Goal: Complete application form

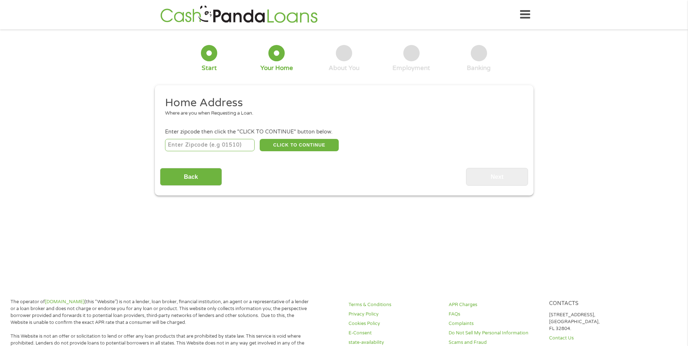
click at [178, 149] on input "number" at bounding box center [210, 145] width 90 height 12
type input "17522"
click at [285, 148] on button "CLICK TO CONTINUE" at bounding box center [299, 145] width 79 height 12
type input "17522"
type input "Ephrata"
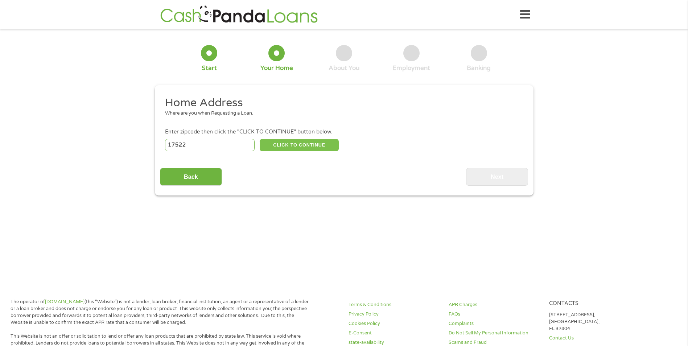
select select "[US_STATE]"
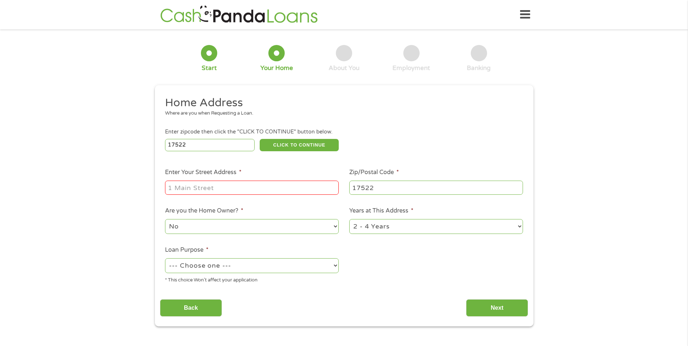
click at [191, 189] on input "Enter Your Street Address *" at bounding box center [252, 188] width 174 height 14
type input "[STREET_ADDRESS]"
click at [193, 228] on select "No Yes" at bounding box center [252, 226] width 174 height 15
click at [218, 268] on select "--- Choose one --- Pay Bills Debt Consolidation Home Improvement Major Purchase…" at bounding box center [252, 265] width 174 height 15
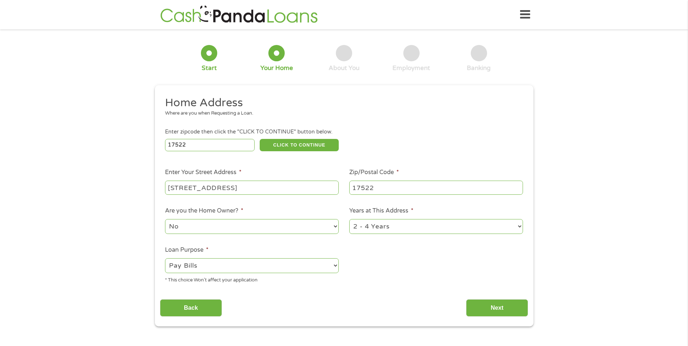
click at [165, 258] on select "--- Choose one --- Pay Bills Debt Consolidation Home Improvement Major Purchase…" at bounding box center [252, 265] width 174 height 15
click at [203, 268] on select "--- Choose one --- Pay Bills Debt Consolidation Home Improvement Major Purchase…" at bounding box center [252, 265] width 174 height 15
select select "debtconsolidation"
click at [165, 258] on select "--- Choose one --- Pay Bills Debt Consolidation Home Improvement Major Purchase…" at bounding box center [252, 265] width 174 height 15
click at [487, 312] on input "Next" at bounding box center [497, 308] width 62 height 18
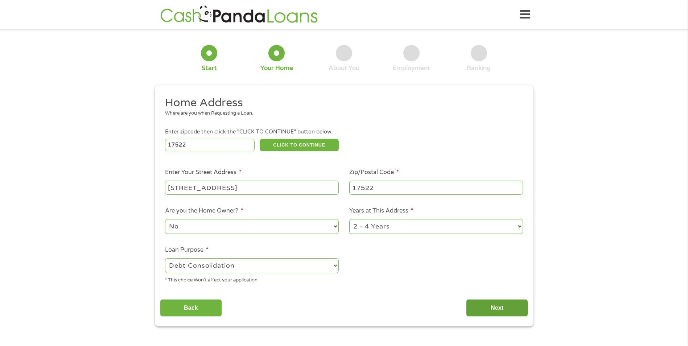
scroll to position [3, 3]
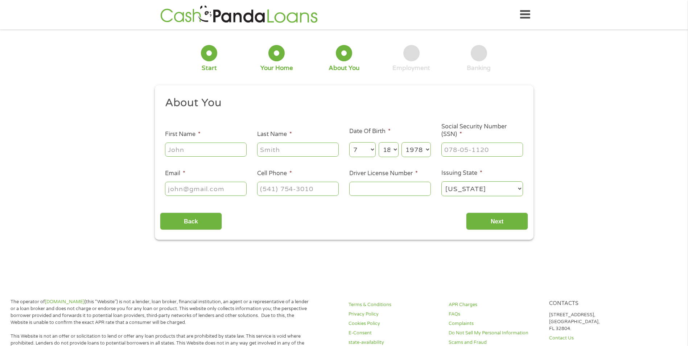
click at [192, 152] on input "First Name *" at bounding box center [206, 150] width 82 height 14
type input "[PERSON_NAME]"
type input "[PERSON_NAME][EMAIL_ADDRESS][PERSON_NAME][DOMAIN_NAME]"
click at [456, 153] on input "___-__-____" at bounding box center [482, 150] width 82 height 14
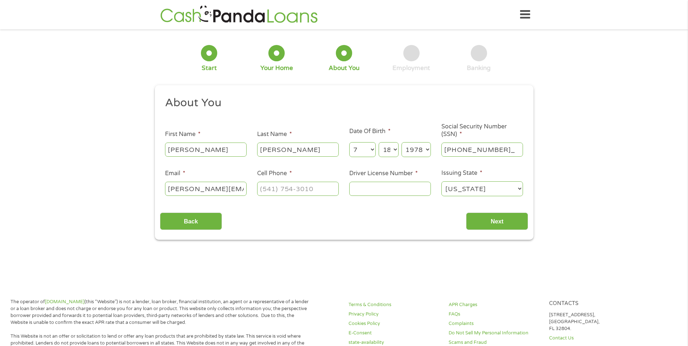
type input "173-60-5101"
click at [306, 192] on input "(___) ___-____" at bounding box center [298, 189] width 82 height 14
type input "[PHONE_NUMBER]"
click at [361, 190] on input "Driver License Number *" at bounding box center [390, 189] width 82 height 14
type input "25906475"
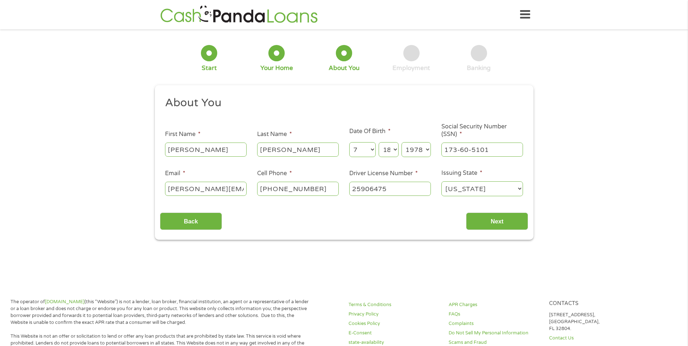
click at [487, 192] on select "[US_STATE] [US_STATE] [US_STATE] [US_STATE] [US_STATE] [US_STATE] [US_STATE] [U…" at bounding box center [482, 188] width 82 height 15
